Goal: Transaction & Acquisition: Purchase product/service

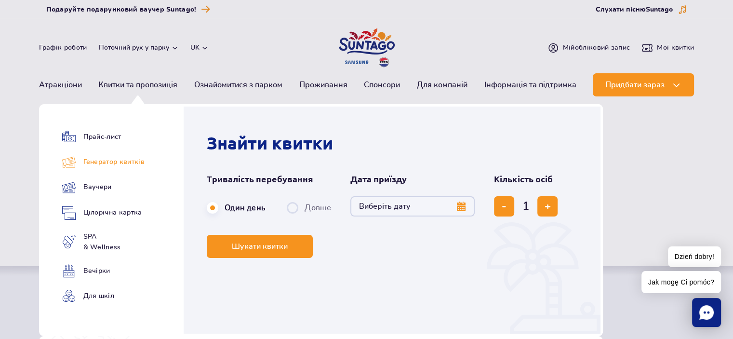
drag, startPoint x: 104, startPoint y: 168, endPoint x: 95, endPoint y: 160, distance: 12.3
click at [95, 160] on link "Генератор квитків" at bounding box center [103, 162] width 82 height 14
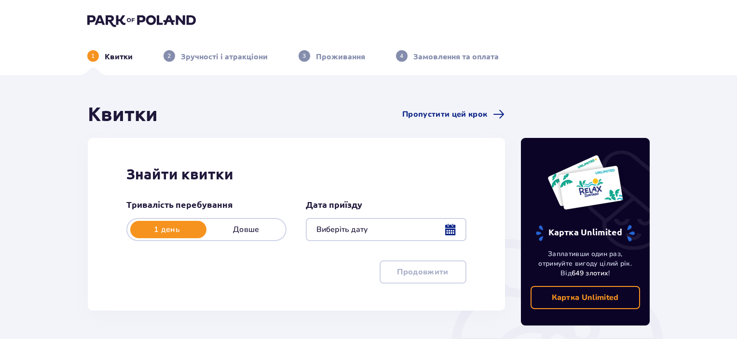
click at [454, 231] on div at bounding box center [386, 229] width 160 height 23
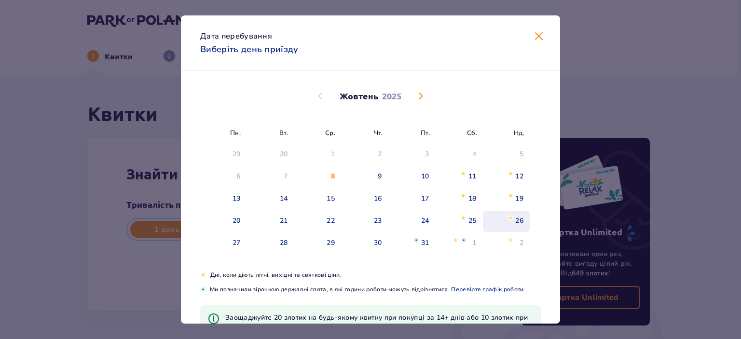
click at [515, 217] on div "26" at bounding box center [519, 221] width 8 height 10
type input "26.10.25"
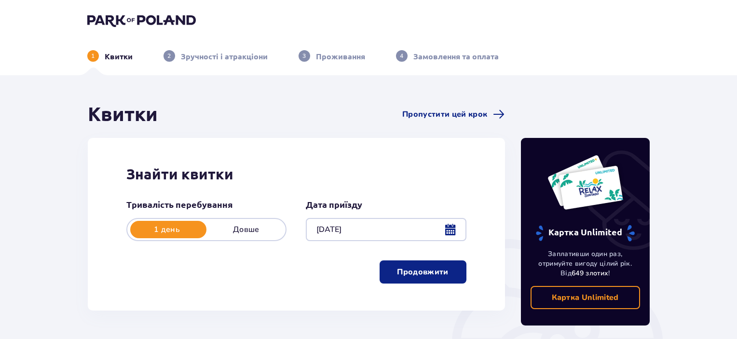
click at [432, 276] on p "Продовжити" at bounding box center [422, 272] width 51 height 11
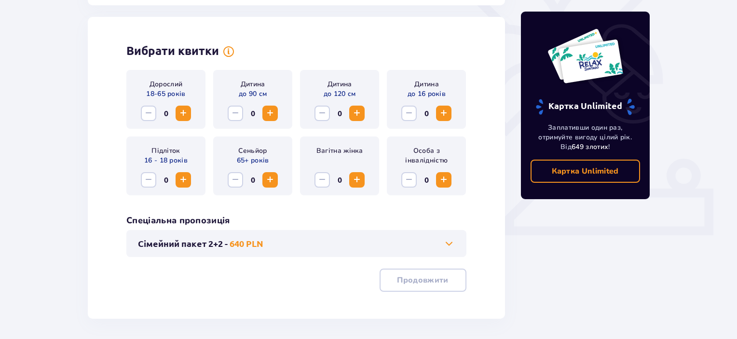
scroll to position [268, 0]
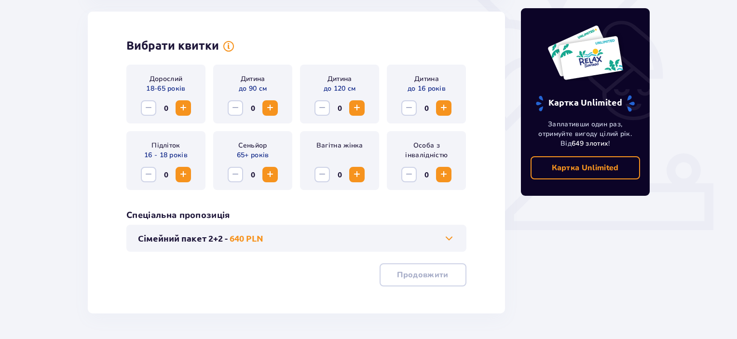
click at [181, 106] on span "Збільшити" at bounding box center [183, 108] width 12 height 12
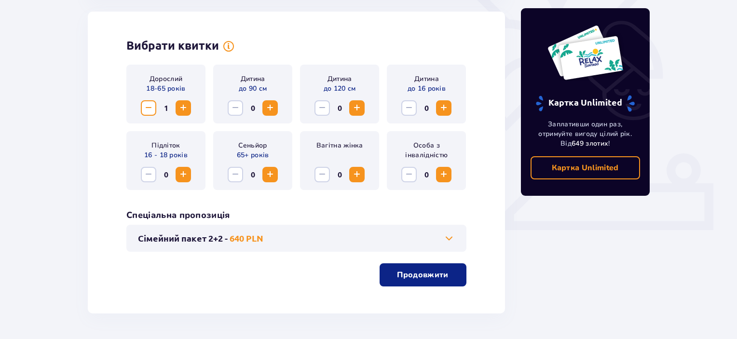
click at [183, 171] on span "Збільшити" at bounding box center [183, 175] width 12 height 12
click at [430, 279] on p "Продовжити" at bounding box center [422, 275] width 51 height 11
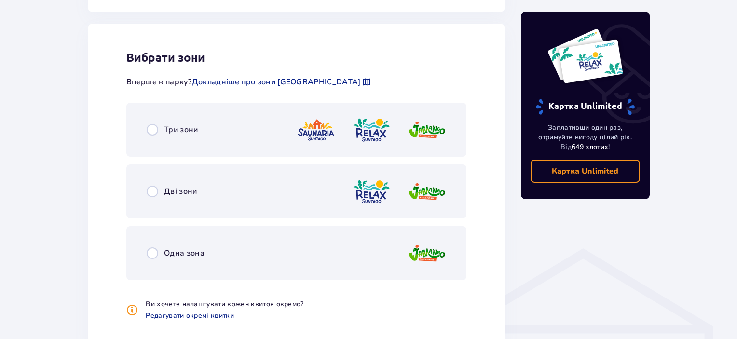
scroll to position [535, 0]
click at [177, 192] on span "Дві зони" at bounding box center [180, 191] width 33 height 11
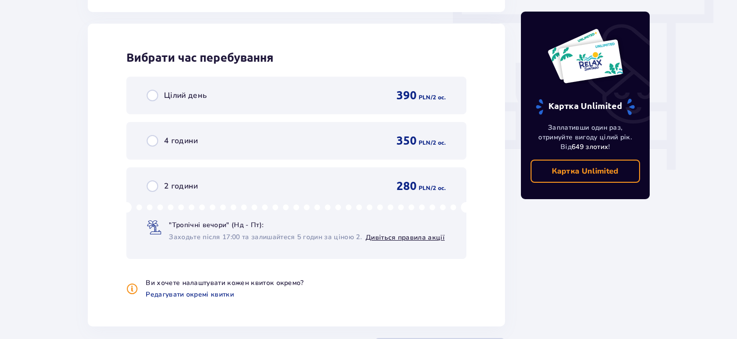
scroll to position [871, 0]
click at [191, 93] on span "Цілий день" at bounding box center [185, 95] width 43 height 11
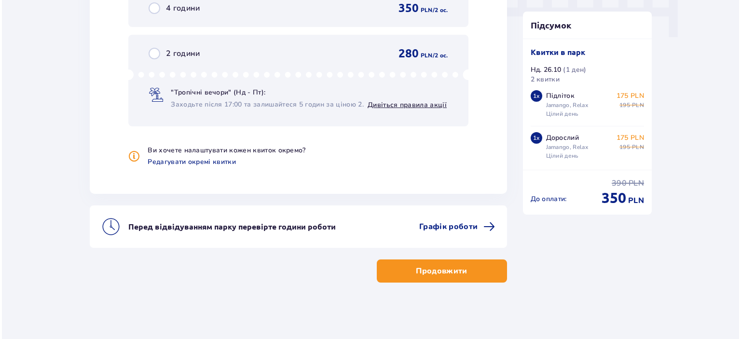
scroll to position [1003, 0]
click at [438, 221] on span "Графік роботи" at bounding box center [446, 226] width 58 height 11
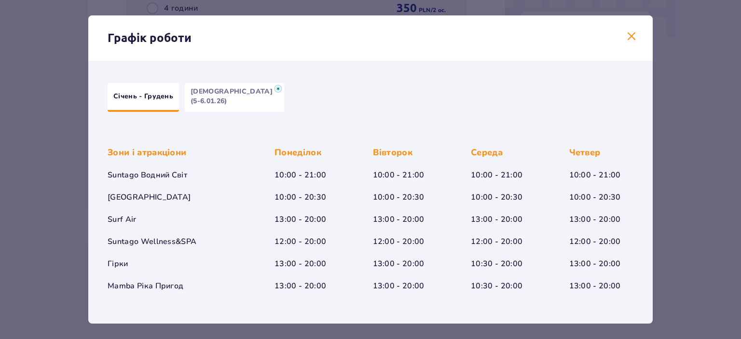
click at [626, 38] on span at bounding box center [631, 37] width 12 height 12
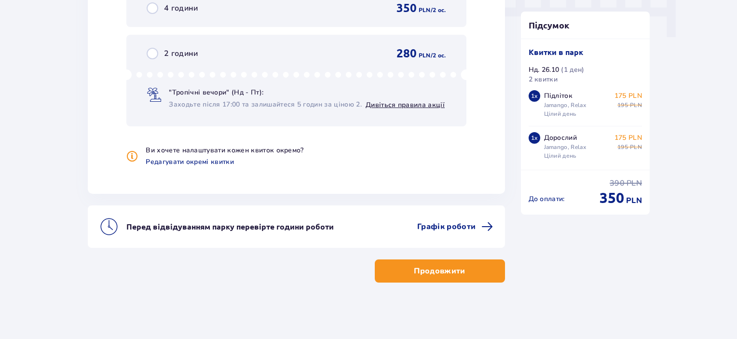
click at [462, 265] on span "button" at bounding box center [467, 271] width 12 height 12
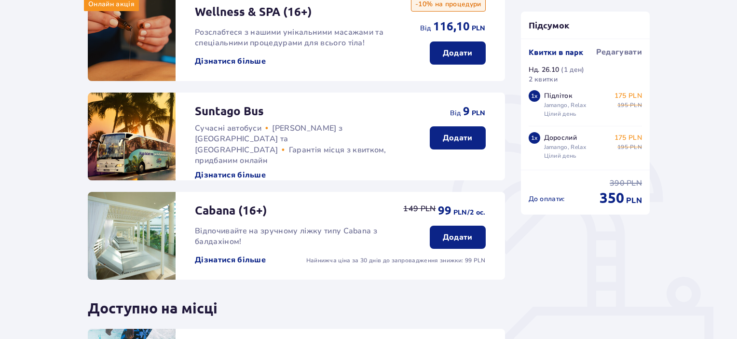
scroll to position [314, 0]
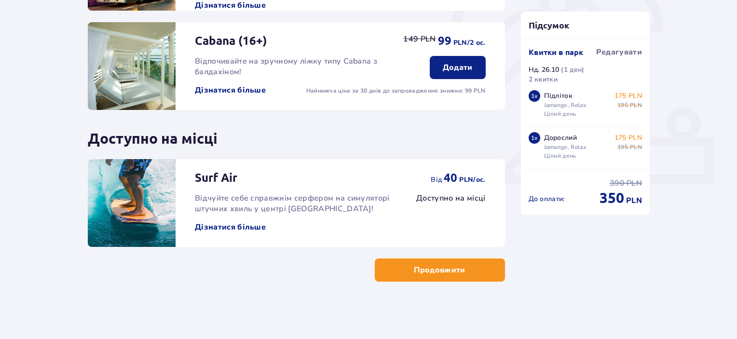
click at [459, 270] on button "Продовжити" at bounding box center [440, 269] width 130 height 23
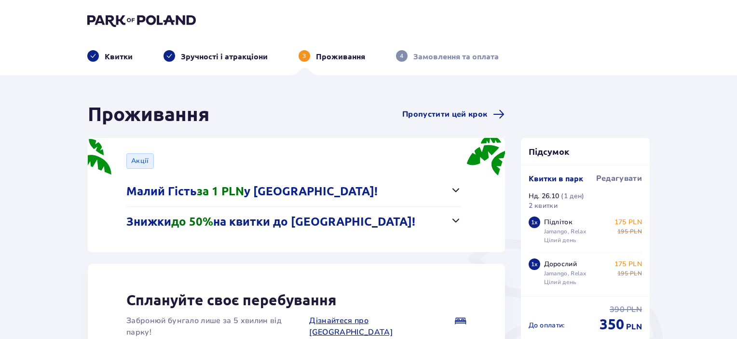
click at [283, 225] on p "Знижки до 50% на квитки до Suntago!" at bounding box center [270, 222] width 289 height 14
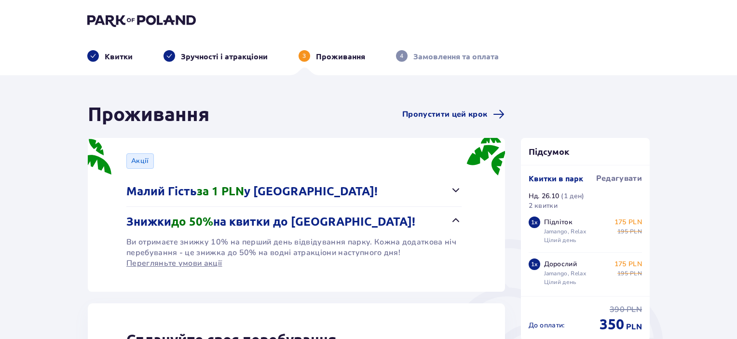
click at [284, 223] on p "Знижки до 50% на квитки до Suntago!" at bounding box center [270, 222] width 289 height 14
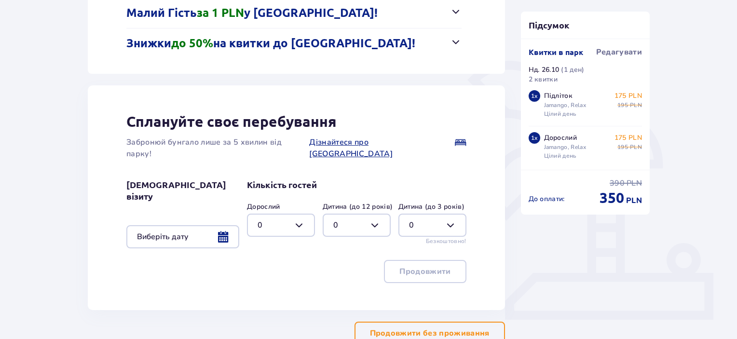
scroll to position [227, 0]
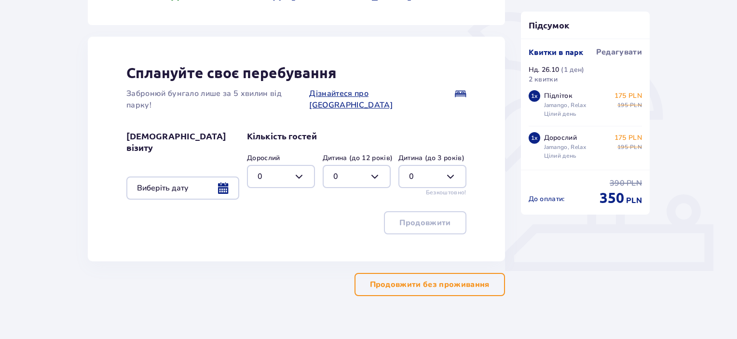
click at [446, 279] on p "Продовжити без проживання" at bounding box center [430, 284] width 120 height 11
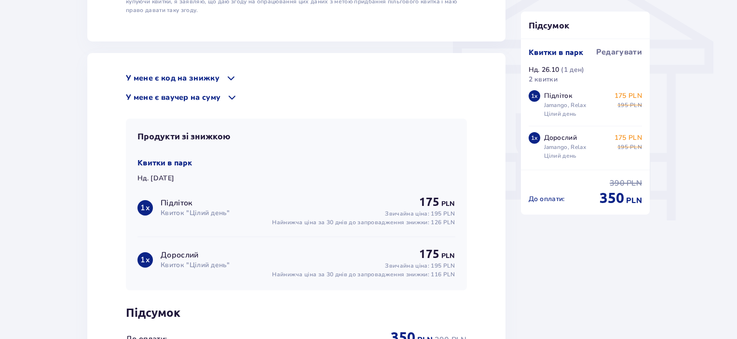
scroll to position [916, 0]
